Goal: Task Accomplishment & Management: Use online tool/utility

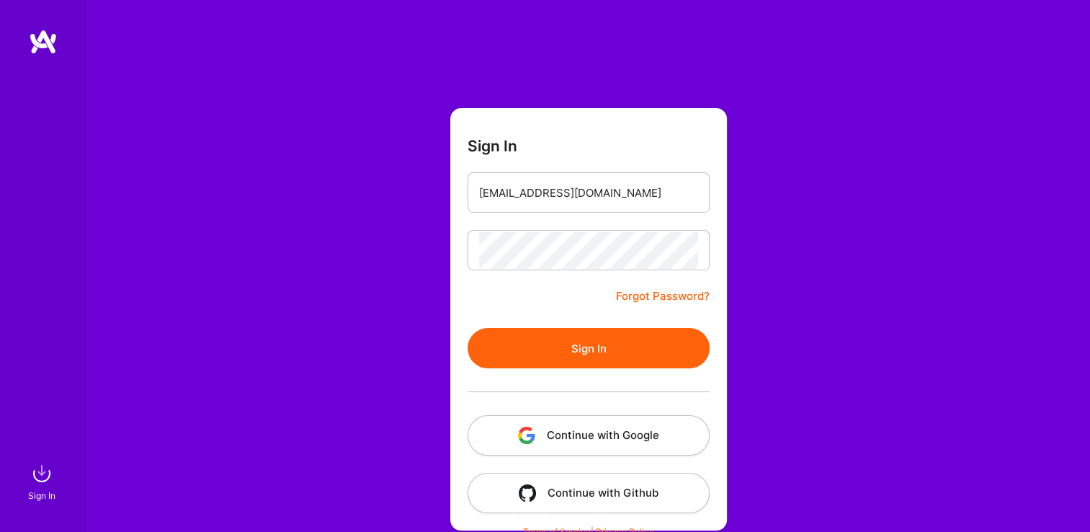
click at [522, 336] on button "Sign In" at bounding box center [589, 348] width 242 height 40
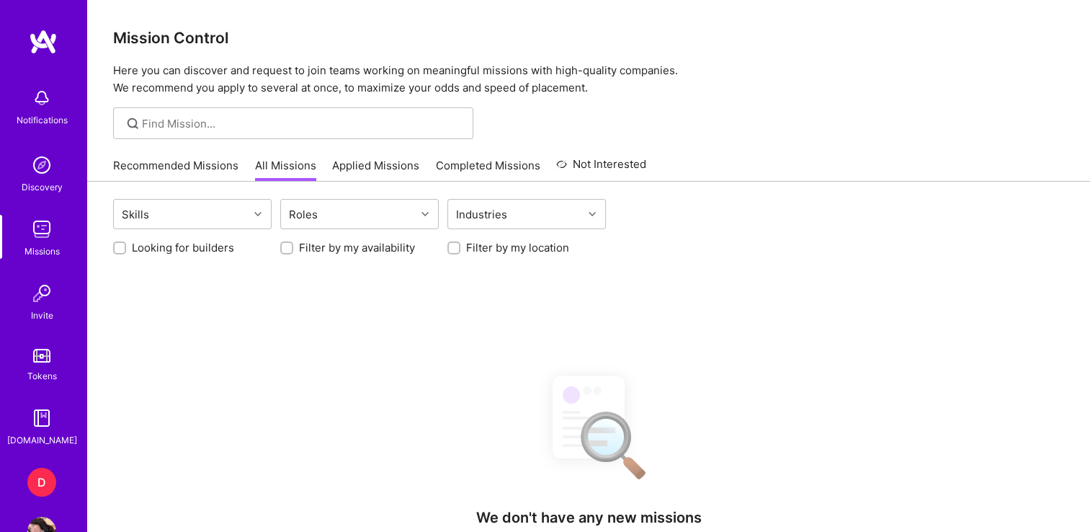
click at [38, 475] on div "D" at bounding box center [41, 482] width 29 height 29
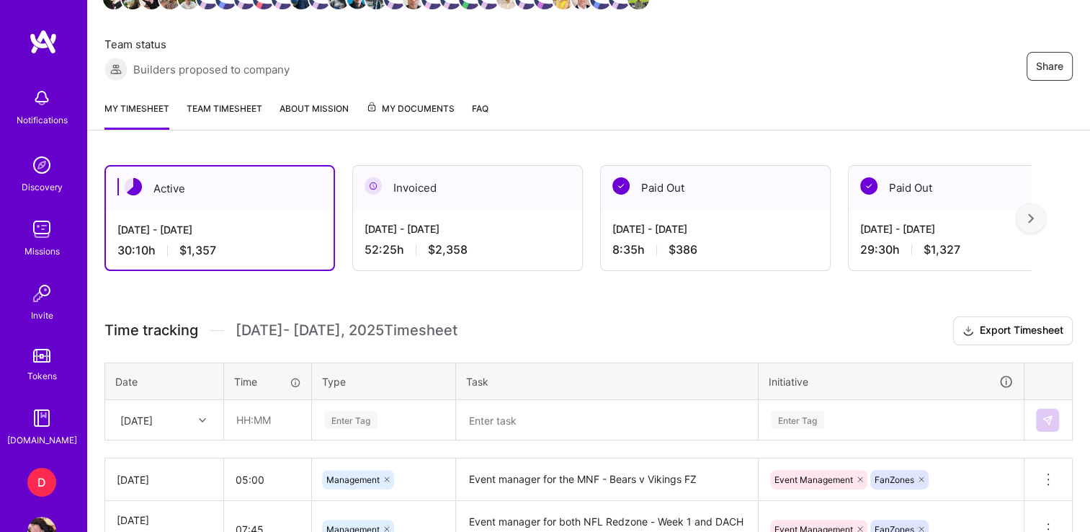
scroll to position [242, 0]
click at [244, 420] on input "text" at bounding box center [268, 419] width 86 height 38
type input "01:40"
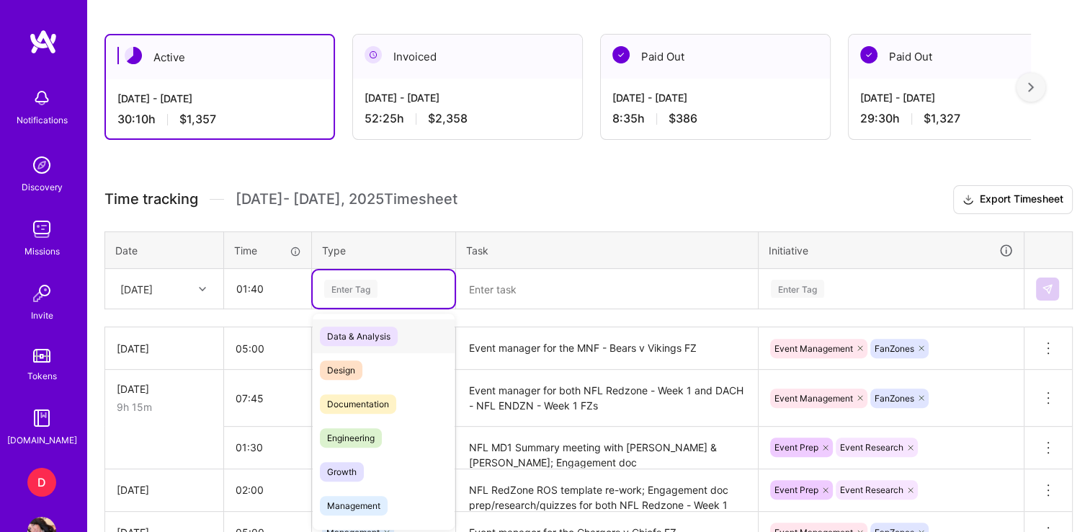
scroll to position [374, 0]
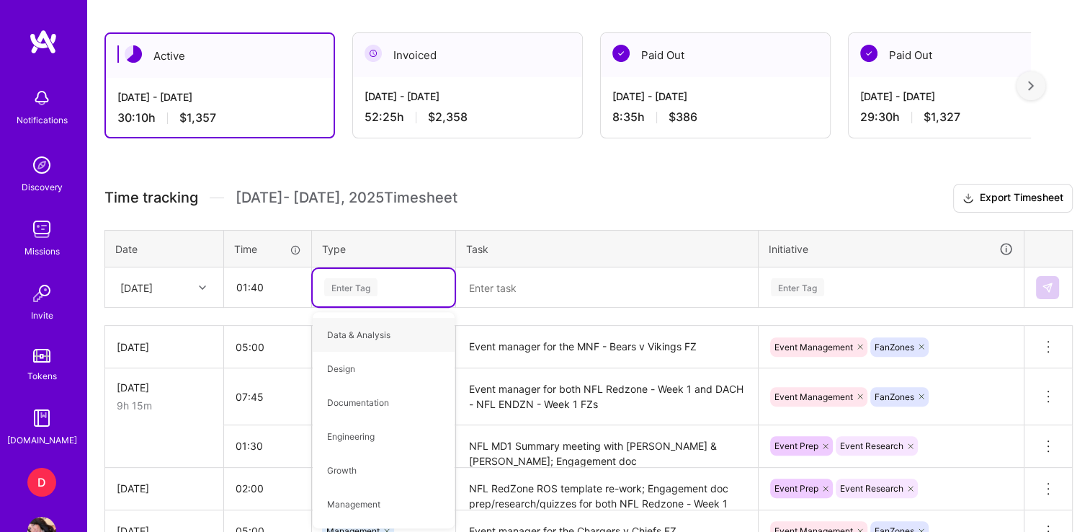
type input "p"
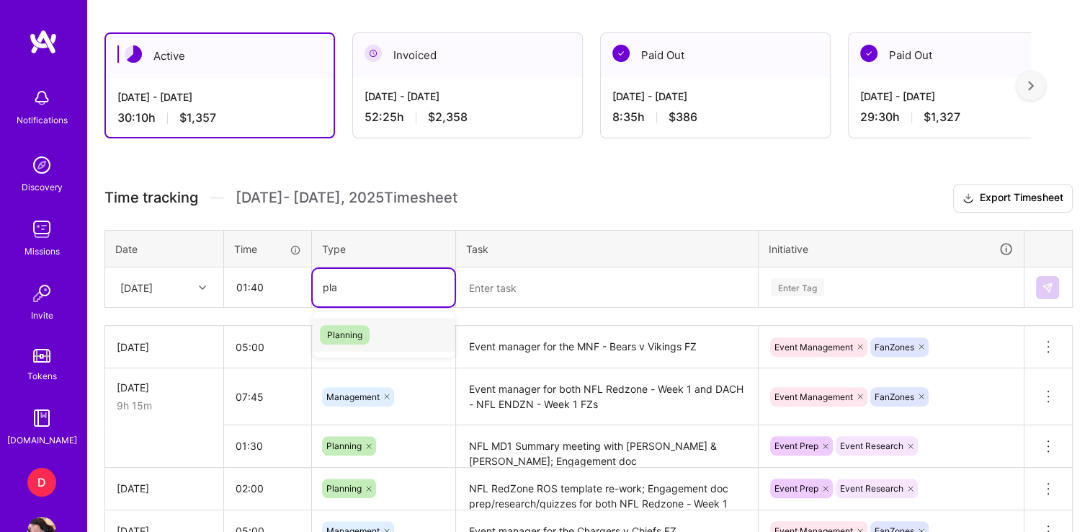
type input "plan"
click at [351, 331] on span "Planning" at bounding box center [345, 334] width 50 height 19
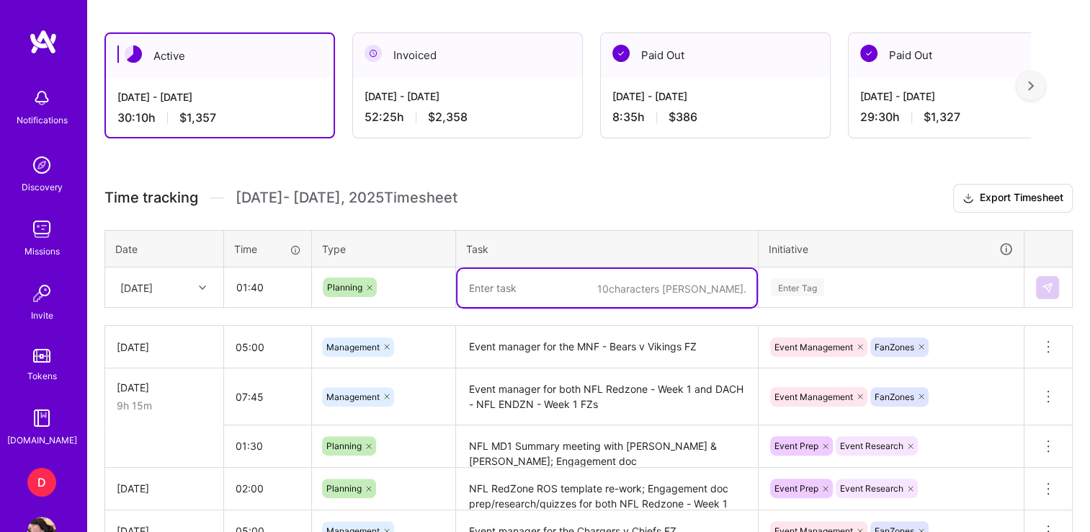
click at [550, 285] on textarea at bounding box center [606, 288] width 299 height 38
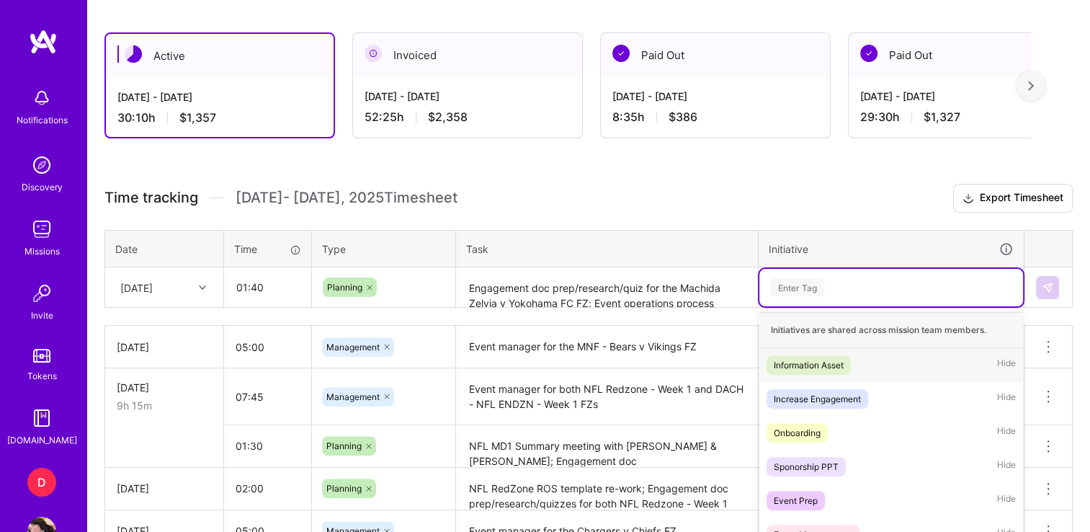
scroll to position [452, 0]
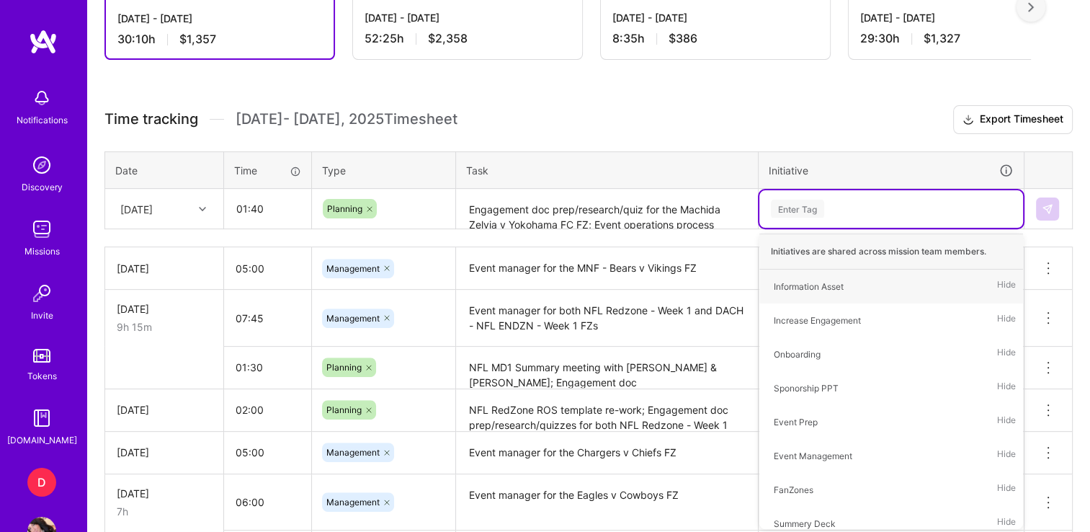
click at [684, 220] on textarea "Engagement doc prep/research/quiz for the Machida Zelvia v Yokohama FC FZ; Even…" at bounding box center [606, 209] width 299 height 38
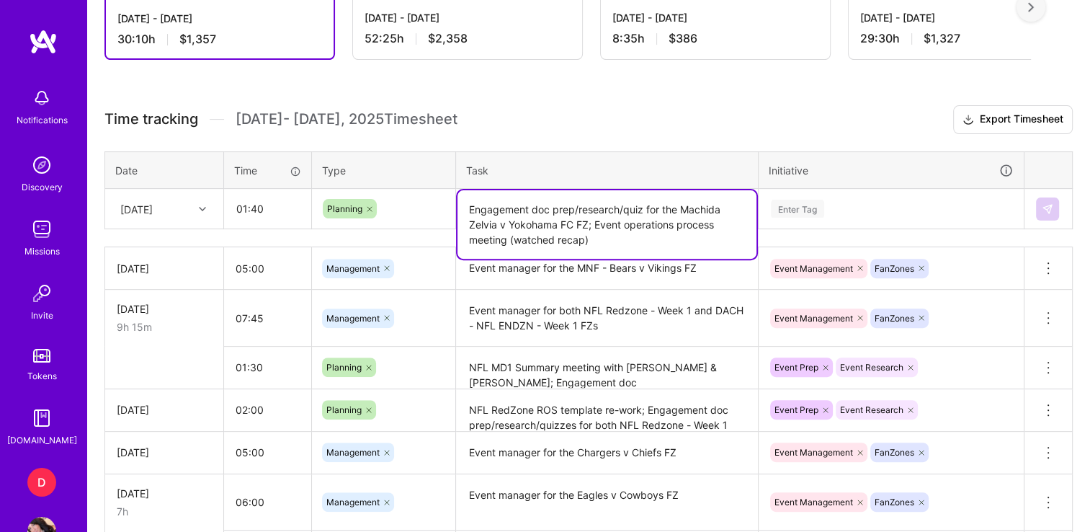
click at [585, 238] on textarea "Engagement doc prep/research/quiz for the Machida Zelvia v Yokohama FC FZ; Even…" at bounding box center [606, 224] width 299 height 68
type textarea "Engagement doc prep/research/quiz for the Machida Zelvia v Yokohama FC FZ; Even…"
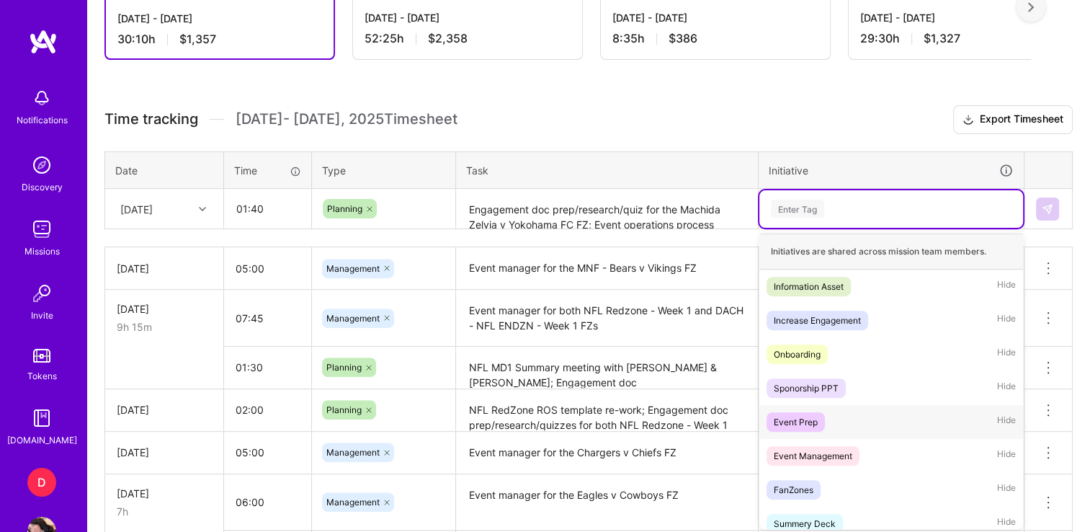
click at [782, 416] on div "Event Prep" at bounding box center [796, 421] width 44 height 15
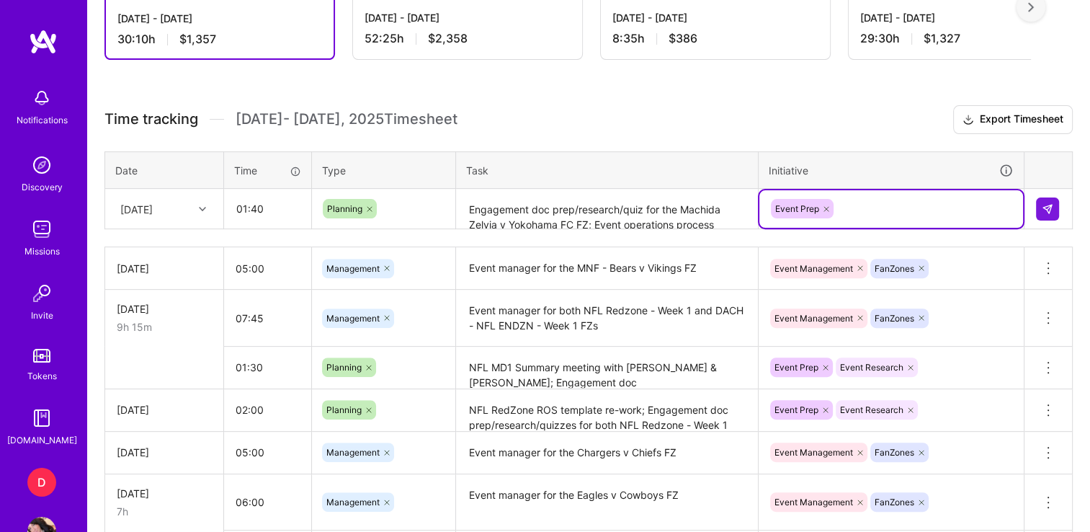
click at [856, 208] on div "Event Prep" at bounding box center [890, 208] width 243 height 22
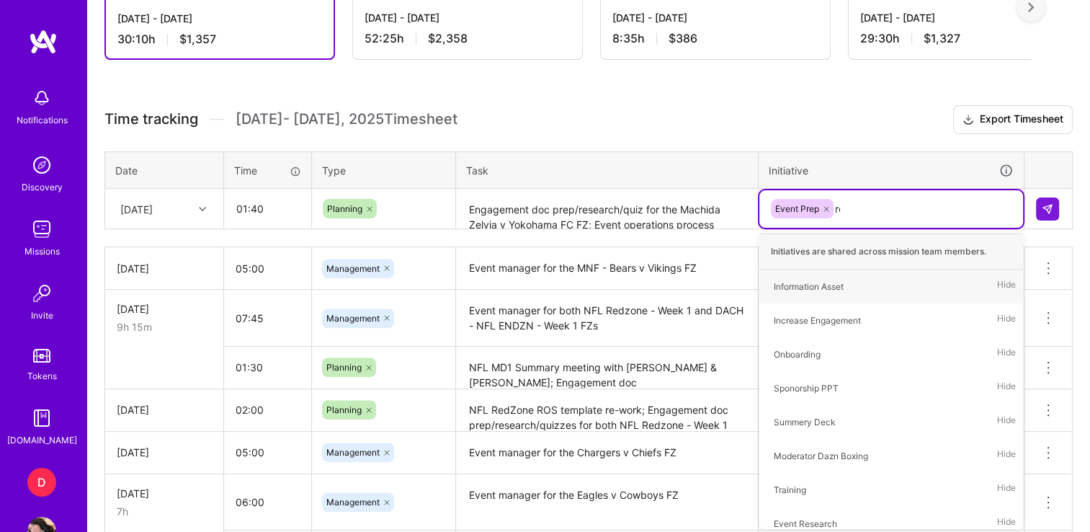
type input "res"
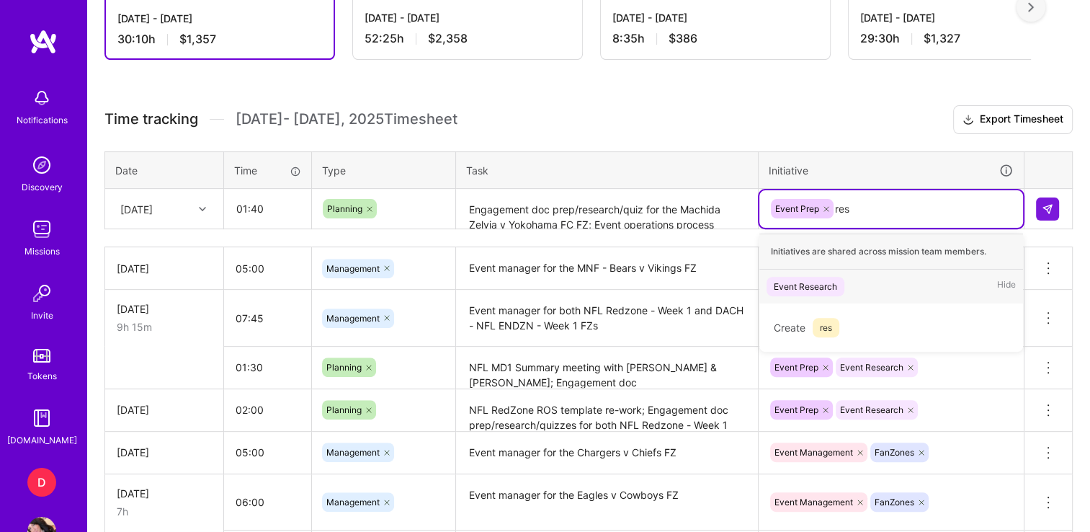
click at [815, 279] on div "Event Research" at bounding box center [805, 286] width 63 height 15
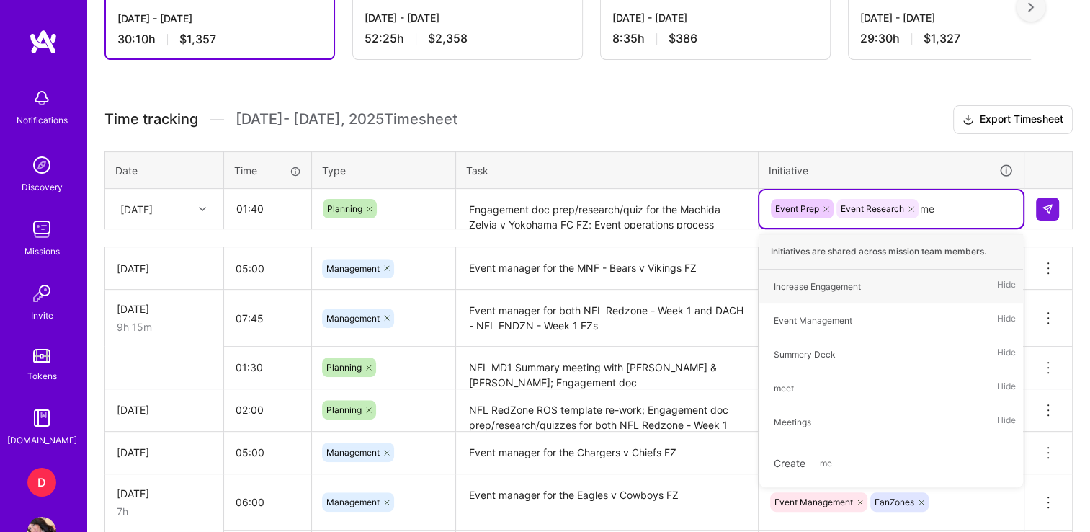
type input "mee"
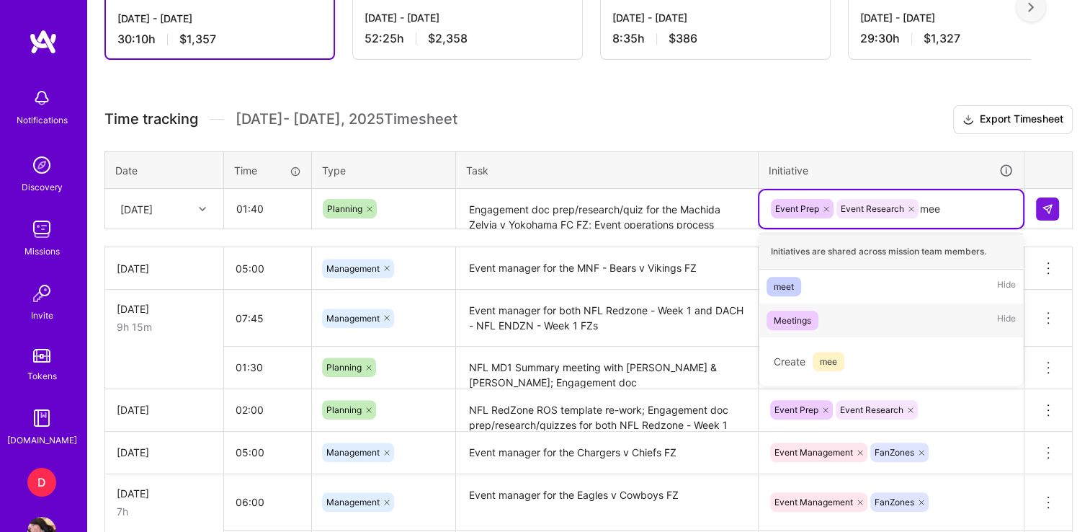
click at [792, 316] on div "Meetings" at bounding box center [792, 320] width 37 height 15
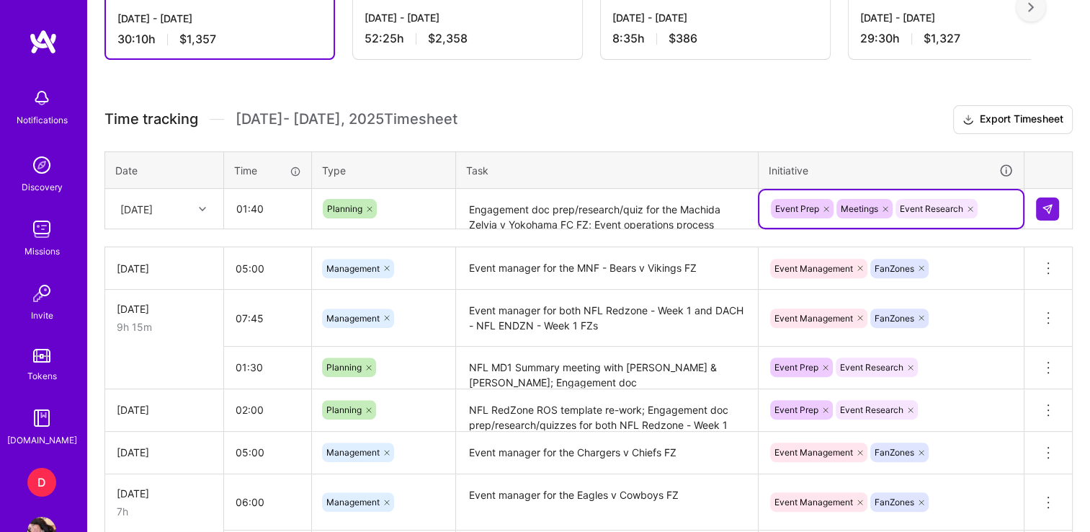
click at [1029, 217] on td at bounding box center [1048, 209] width 48 height 40
click at [1047, 207] on img at bounding box center [1048, 209] width 12 height 12
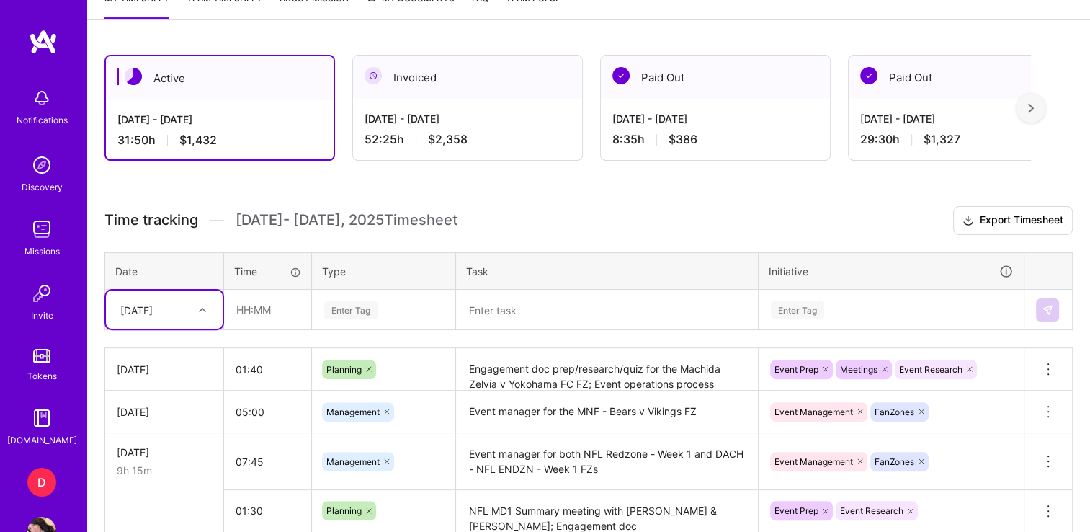
scroll to position [0, 0]
